Goal: Transaction & Acquisition: Purchase product/service

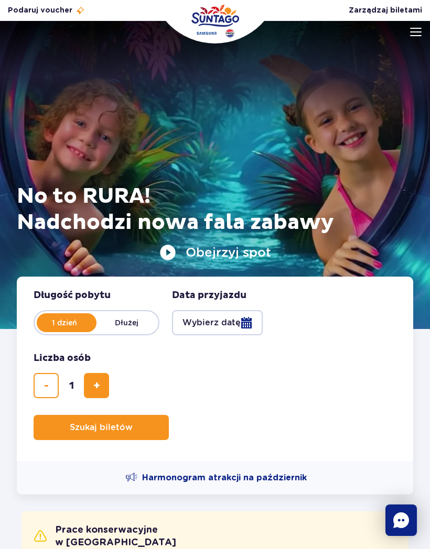
click at [222, 326] on button "Wybierz datę" at bounding box center [217, 322] width 91 height 25
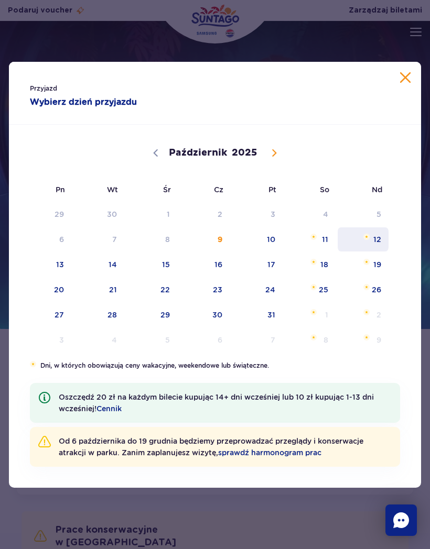
click at [379, 235] on span "12" at bounding box center [362, 239] width 53 height 24
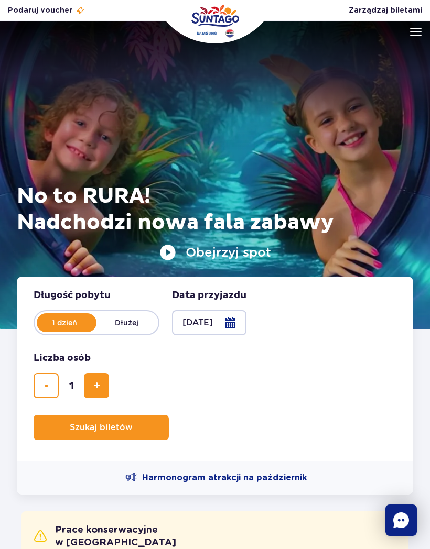
click at [99, 386] on span "dodaj bilet" at bounding box center [96, 386] width 7 height 0
click at [103, 382] on button "dodaj bilet" at bounding box center [96, 385] width 25 height 25
click at [103, 379] on button "dodaj bilet" at bounding box center [96, 385] width 25 height 25
type input "4"
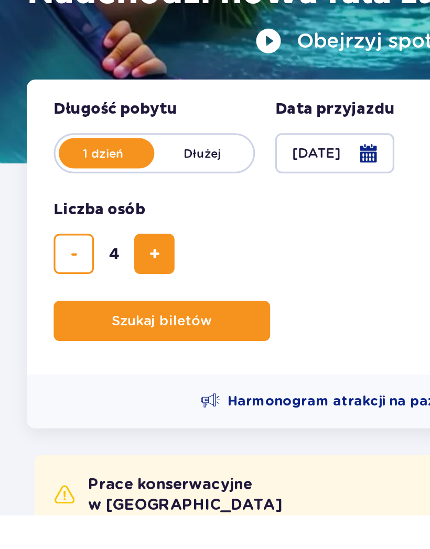
click at [144, 415] on button "Szukaj biletów" at bounding box center [101, 427] width 135 height 25
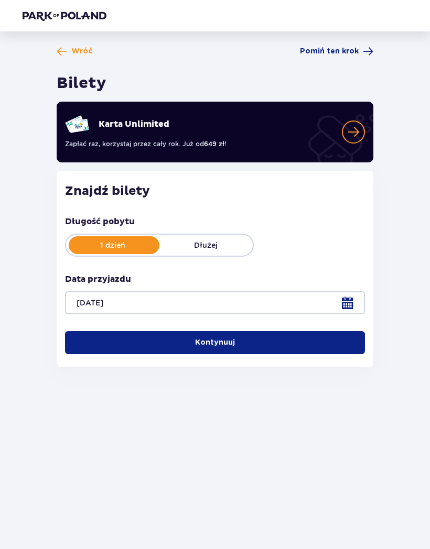
click at [321, 340] on button "Kontynuuj" at bounding box center [215, 342] width 300 height 23
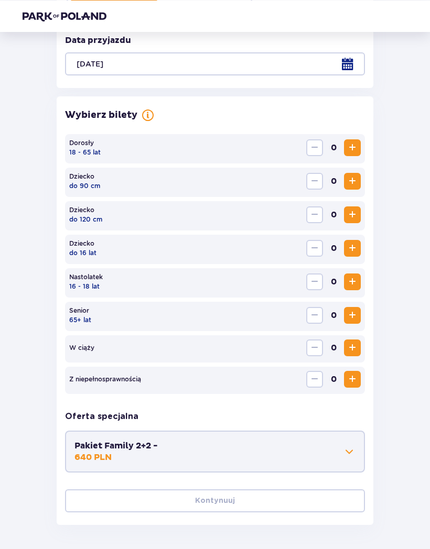
scroll to position [238, 0]
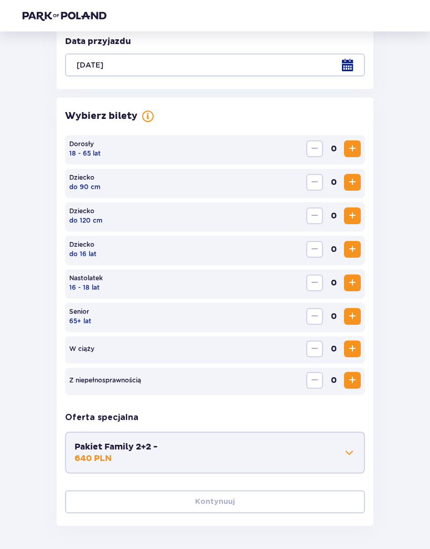
click at [351, 145] on span "Zwiększ" at bounding box center [352, 149] width 13 height 13
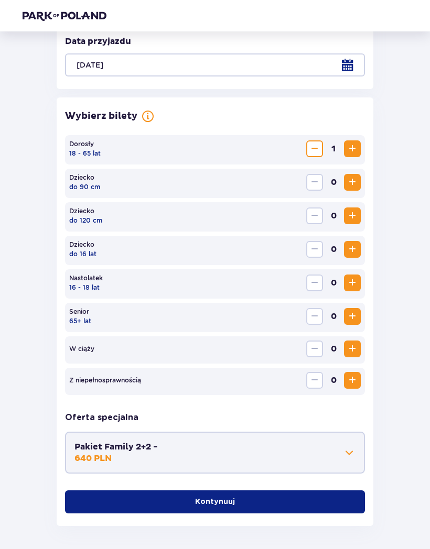
click at [351, 145] on span "Zwiększ" at bounding box center [352, 149] width 13 height 13
click at [354, 178] on span "Zwiększ" at bounding box center [352, 182] width 13 height 13
click at [350, 219] on span "Zwiększ" at bounding box center [352, 216] width 13 height 13
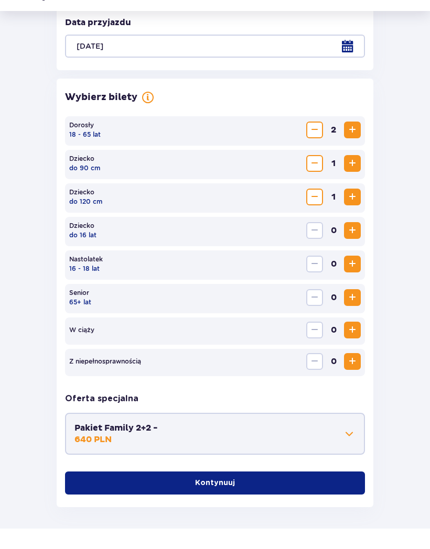
scroll to position [244, 0]
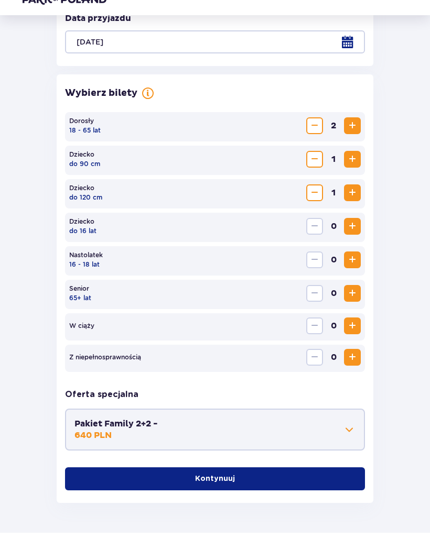
click at [286, 484] on button "Kontynuuj" at bounding box center [215, 495] width 300 height 23
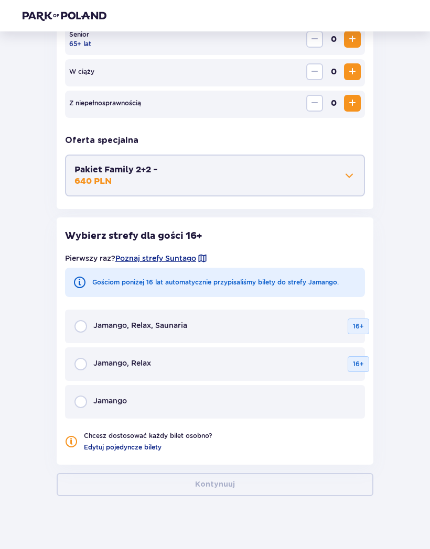
scroll to position [525, 0]
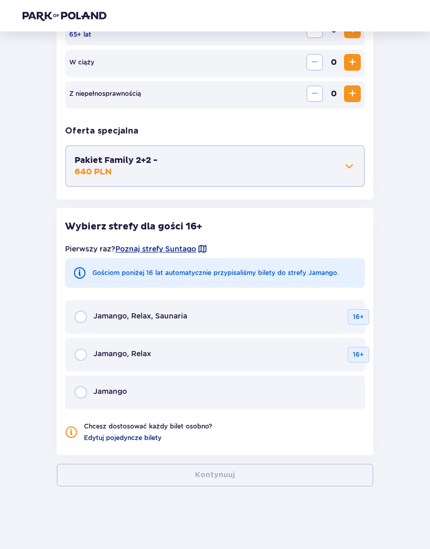
click at [329, 398] on div "Jamango" at bounding box center [215, 393] width 300 height 34
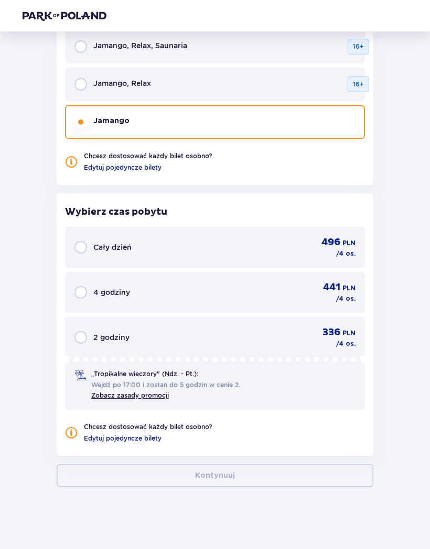
scroll to position [796, 0]
click at [313, 248] on div "496 PLN / 4 os." at bounding box center [331, 247] width 47 height 22
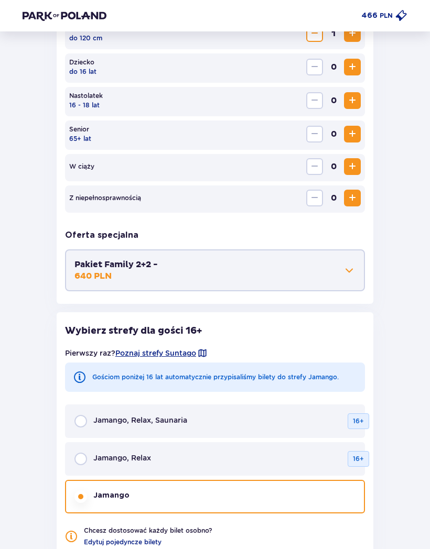
scroll to position [420, 0]
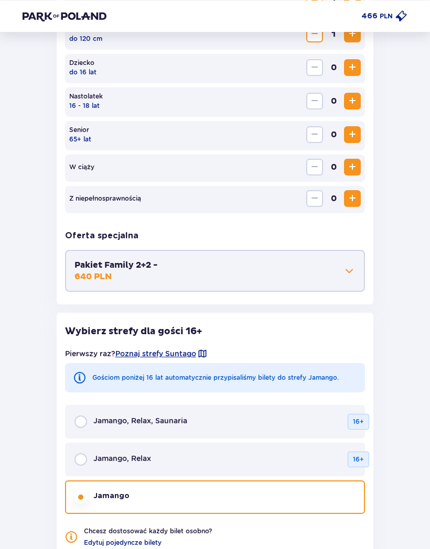
click at [345, 270] on span at bounding box center [349, 271] width 13 height 13
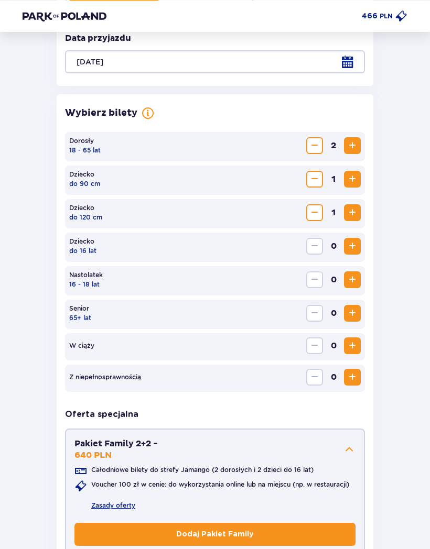
scroll to position [240, 0]
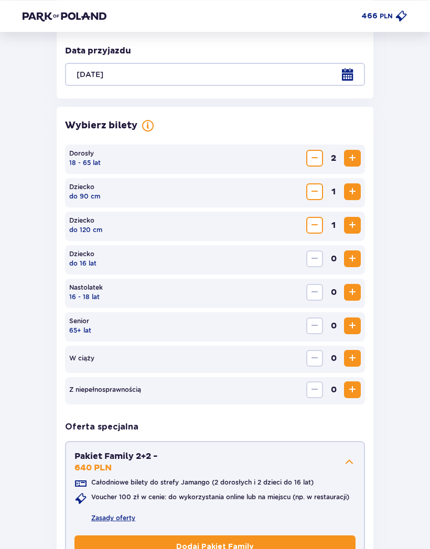
click at [311, 186] on span "Zmniejsz" at bounding box center [314, 192] width 13 height 13
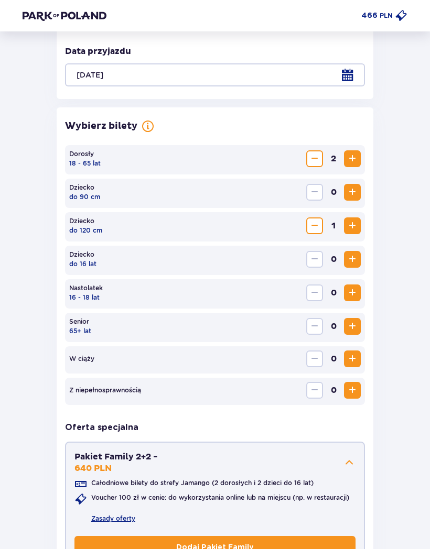
click at [358, 222] on span "Zwiększ" at bounding box center [352, 226] width 13 height 13
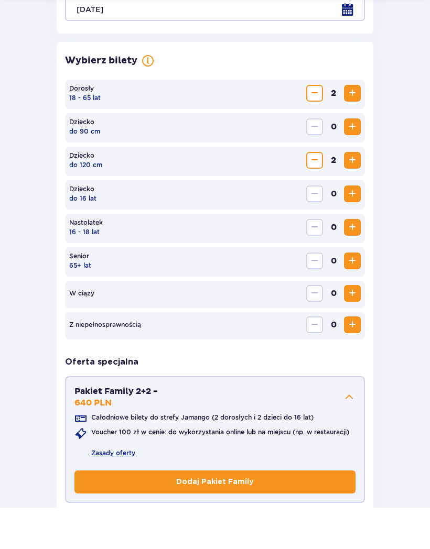
scroll to position [259, 0]
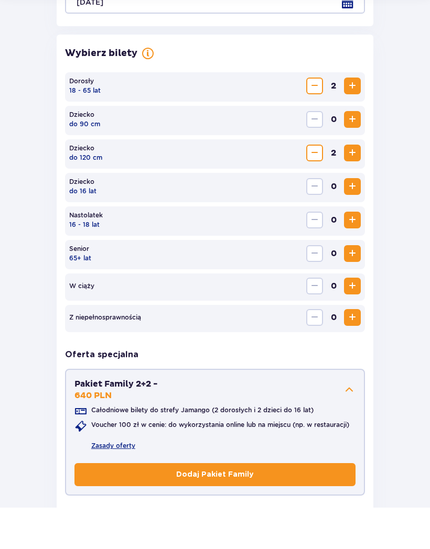
click at [320, 188] on span "Zmniejsz" at bounding box center [314, 194] width 13 height 13
click at [354, 155] on span "Zwiększ" at bounding box center [352, 161] width 13 height 13
click at [325, 153] on span "1" at bounding box center [333, 161] width 17 height 17
click at [316, 155] on span "Zmniejsz" at bounding box center [314, 161] width 13 height 13
click at [357, 188] on span "Zwiększ" at bounding box center [352, 194] width 13 height 13
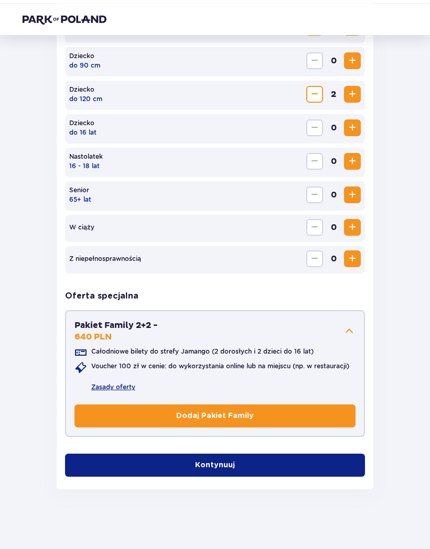
scroll to position [362, 0]
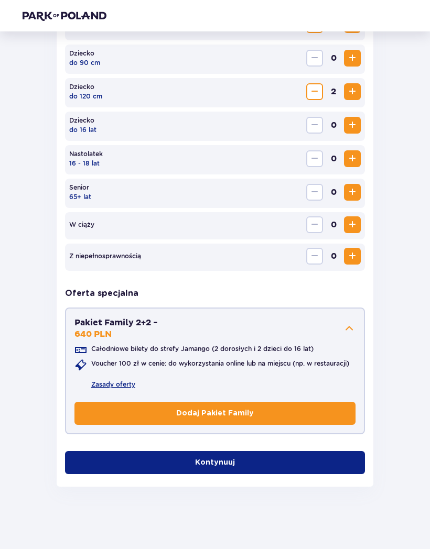
click at [295, 469] on button "Kontynuuj" at bounding box center [215, 462] width 300 height 23
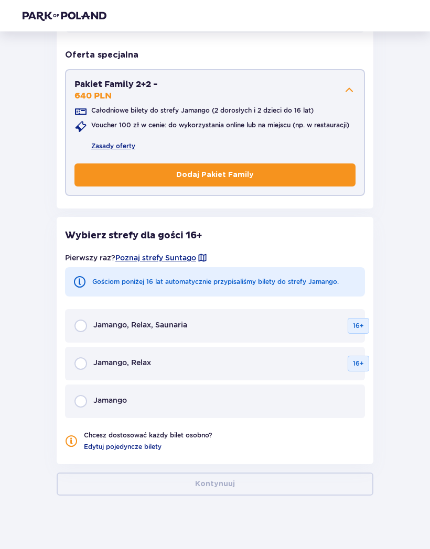
scroll to position [610, 0]
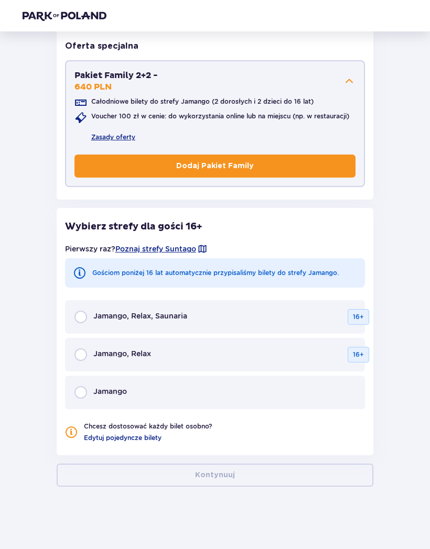
click at [312, 395] on div "Jamango" at bounding box center [215, 393] width 300 height 34
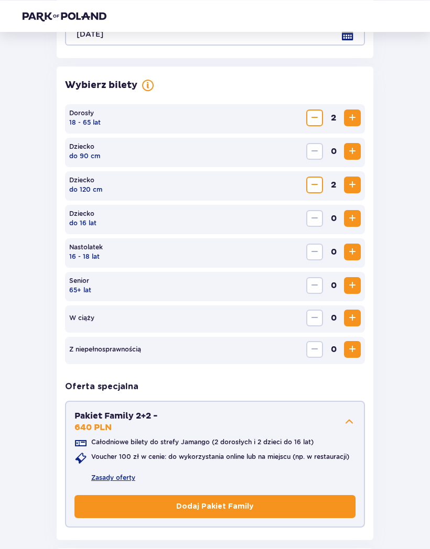
scroll to position [268, 0]
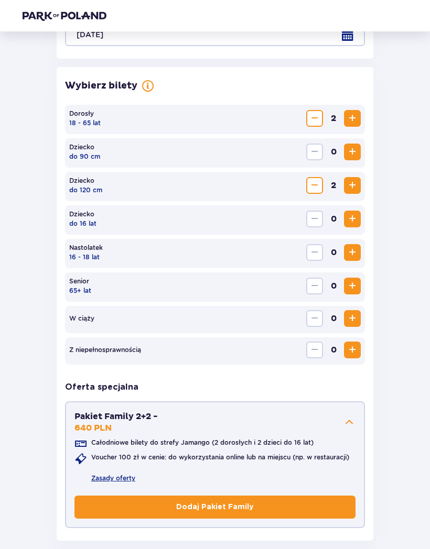
click at [316, 183] on span "Zmniejsz" at bounding box center [314, 185] width 13 height 13
click at [353, 221] on span "Zwiększ" at bounding box center [352, 219] width 13 height 13
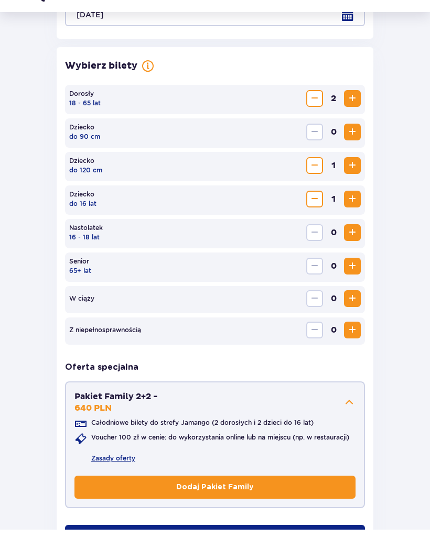
scroll to position [312, 0]
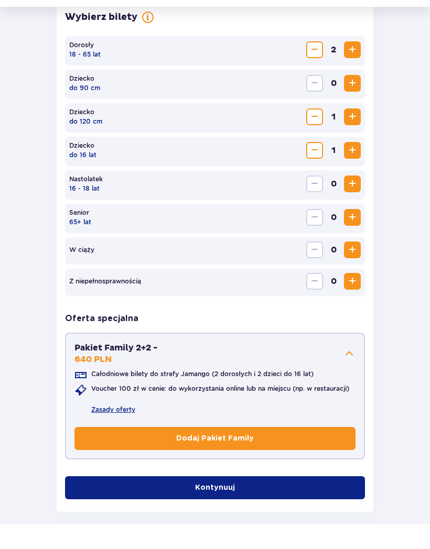
click at [309, 502] on button "Kontynuuj" at bounding box center [215, 513] width 300 height 23
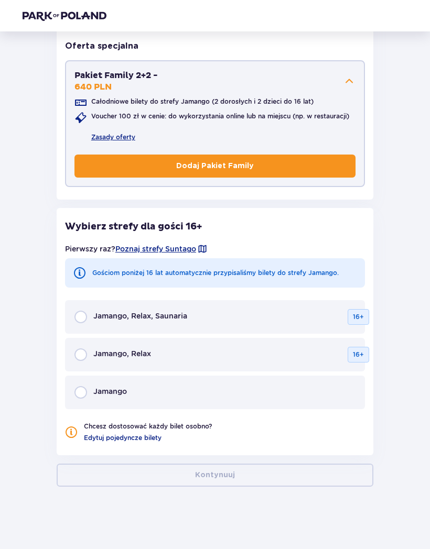
scroll to position [610, 0]
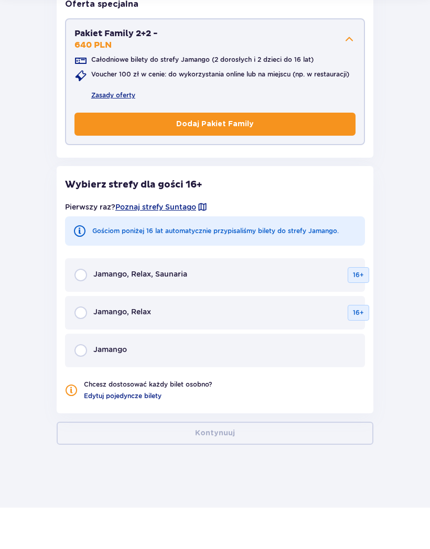
click at [83, 386] on input "radio" at bounding box center [80, 392] width 13 height 13
radio input "true"
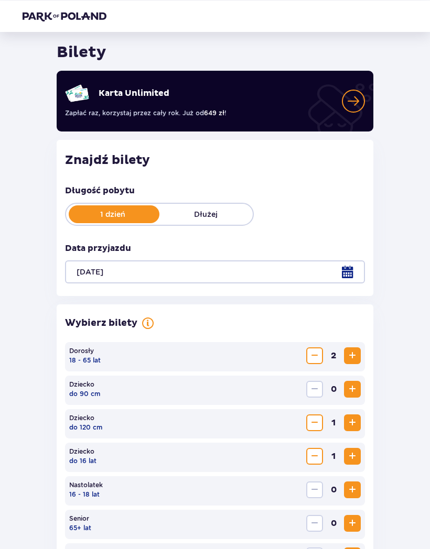
scroll to position [0, 0]
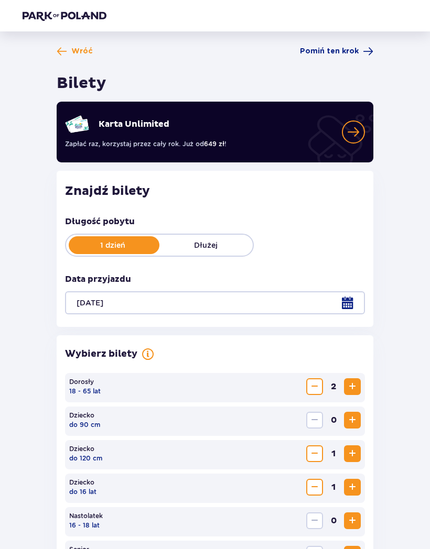
click at [65, 20] on img at bounding box center [65, 15] width 84 height 10
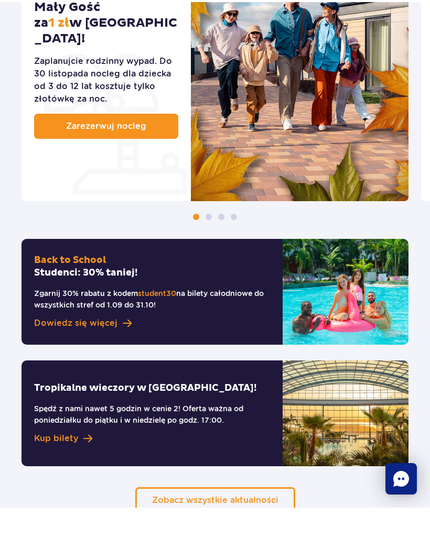
scroll to position [763, 0]
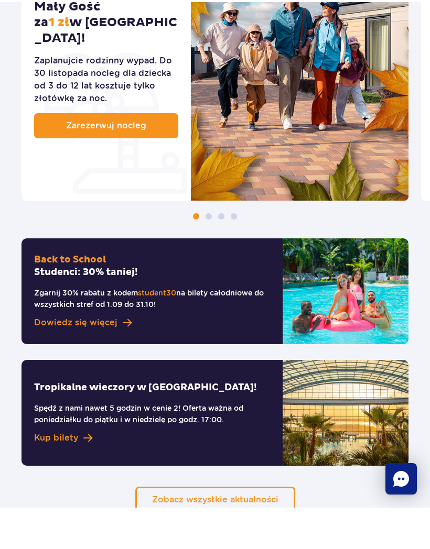
click at [368, 280] on img at bounding box center [346, 333] width 126 height 106
click at [106, 358] on span "Dowiedz się więcej" at bounding box center [75, 364] width 83 height 13
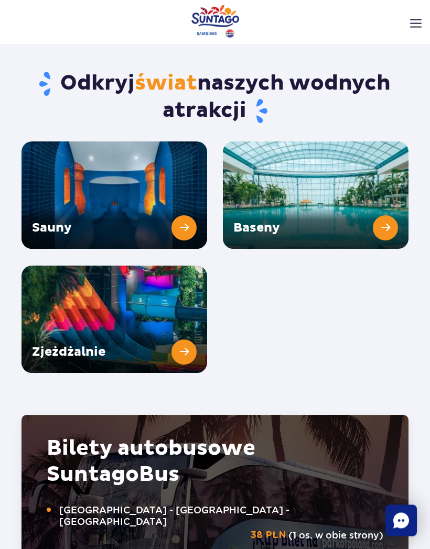
scroll to position [1634, 0]
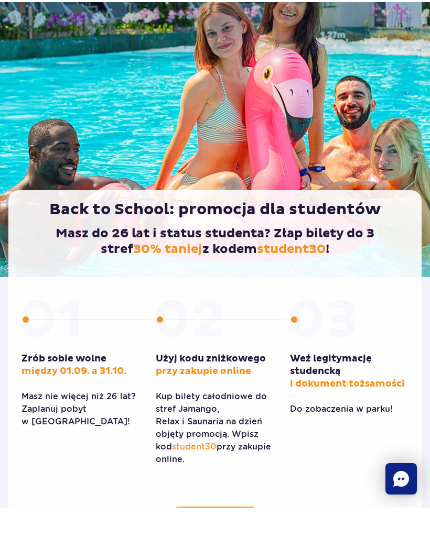
scroll to position [33, 0]
